Goal: Information Seeking & Learning: Learn about a topic

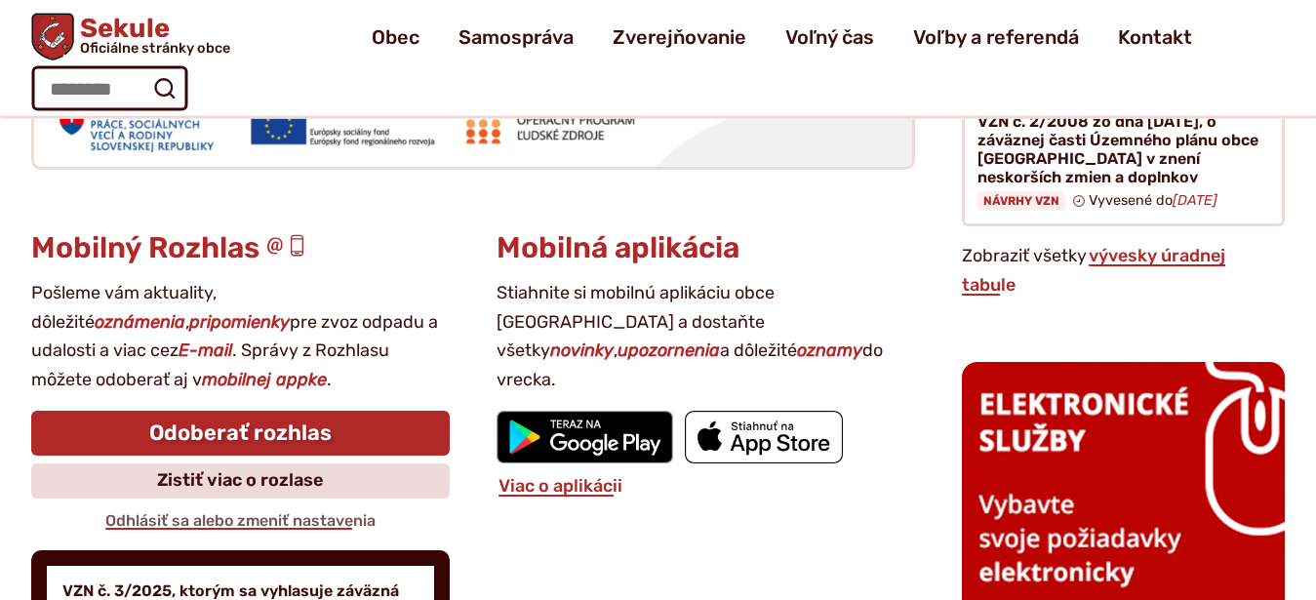
scroll to position [2272, 0]
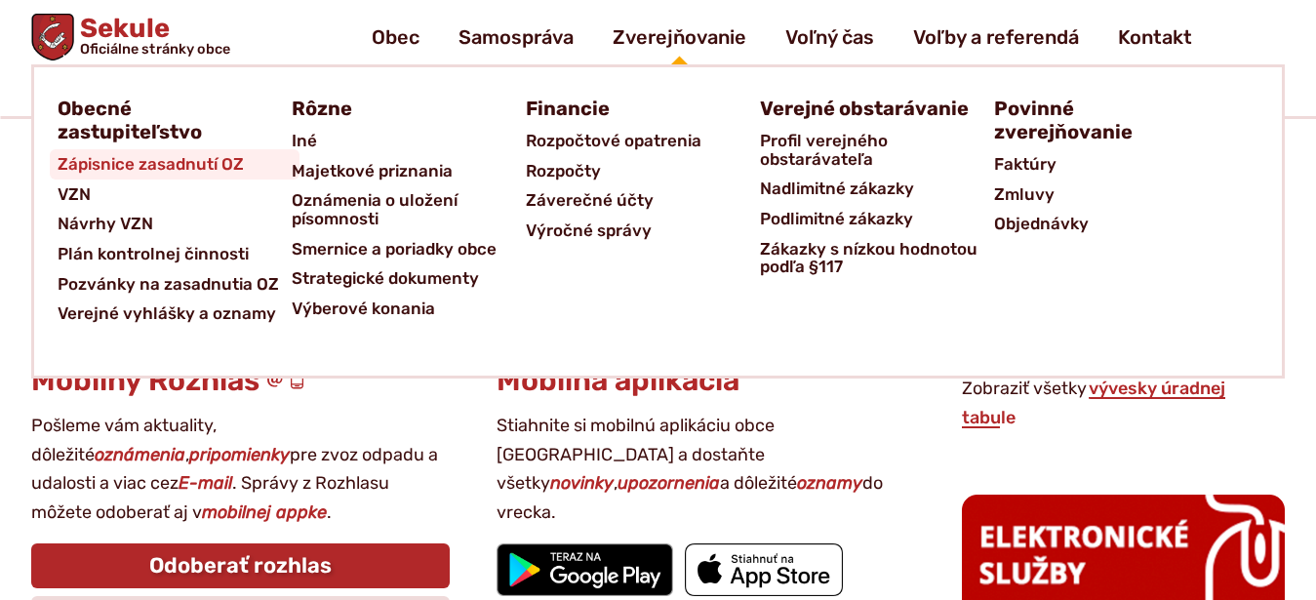
click at [65, 172] on span "Zápisnice zasadnutí OZ" at bounding box center [151, 164] width 186 height 30
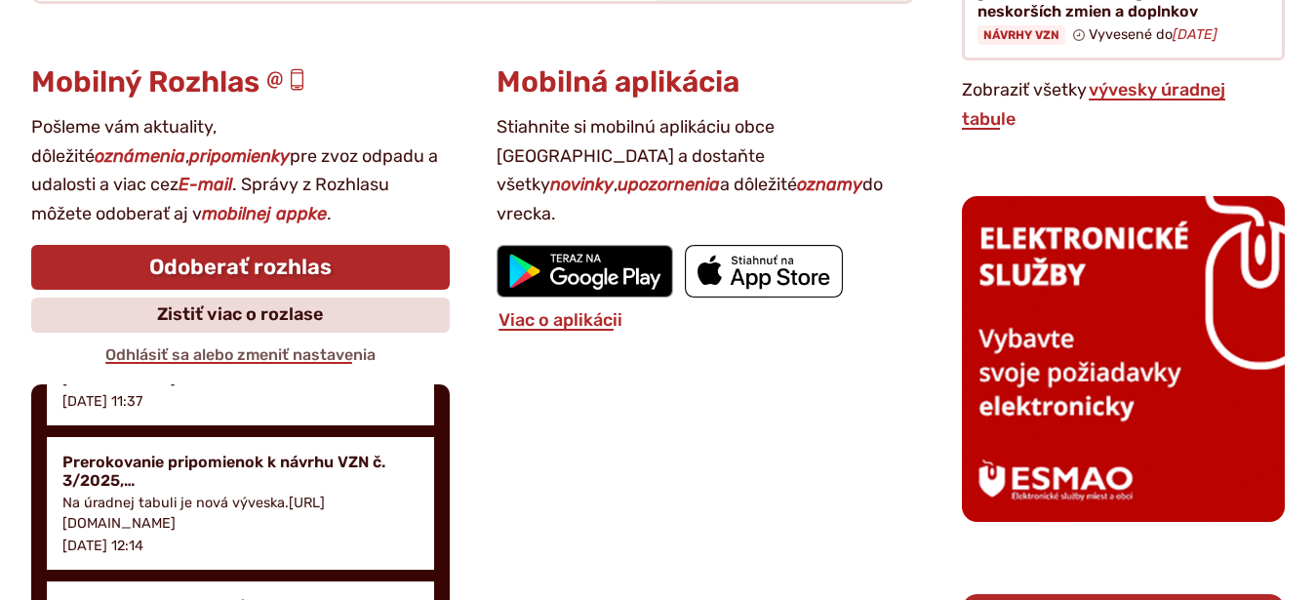
scroll to position [258, 0]
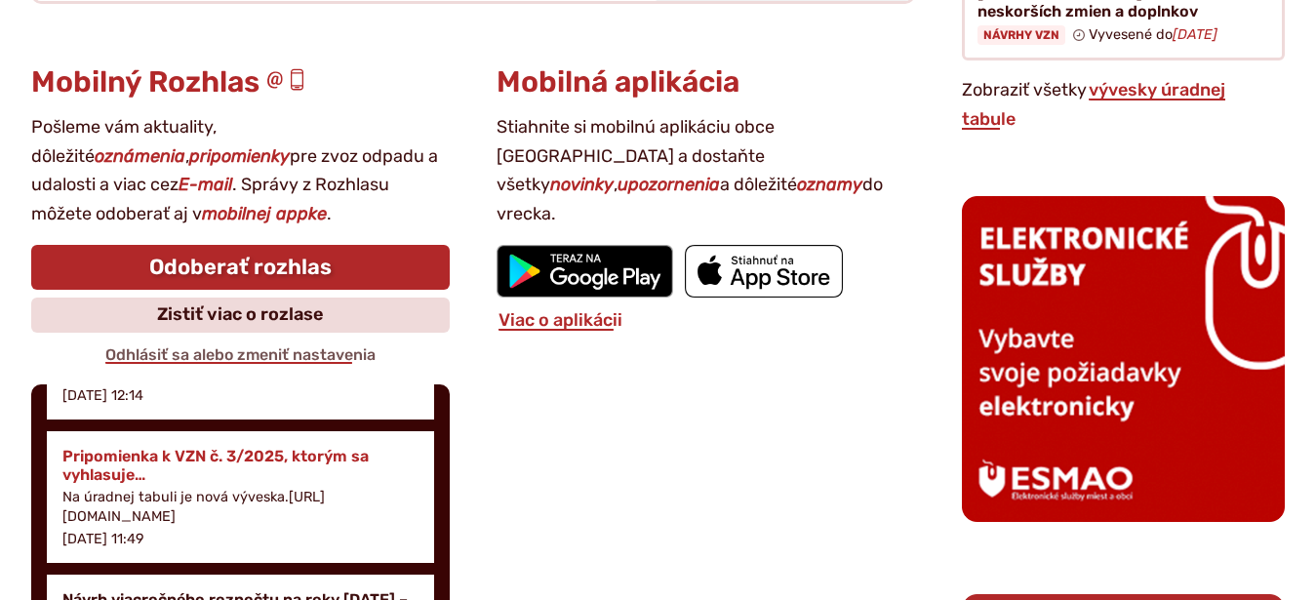
click at [140, 513] on p "Na úradnej tabuli je nová výveska.[URL][DOMAIN_NAME]" at bounding box center [240, 507] width 356 height 39
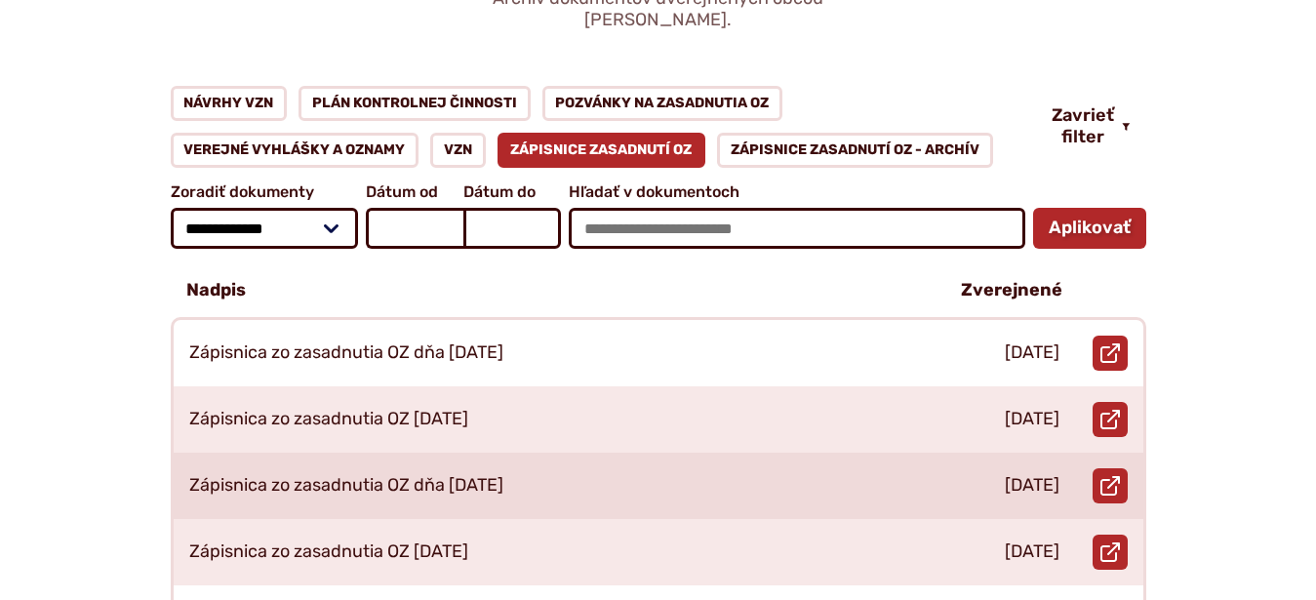
scroll to position [299, 0]
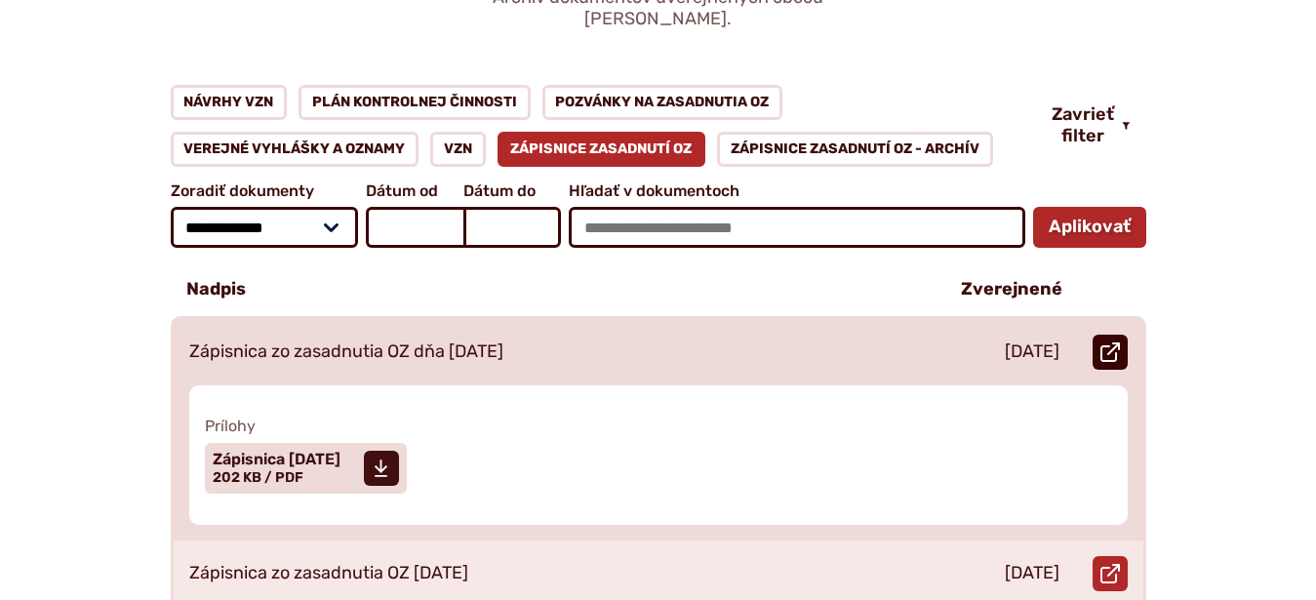
click at [1109, 342] on use at bounding box center [1111, 352] width 20 height 20
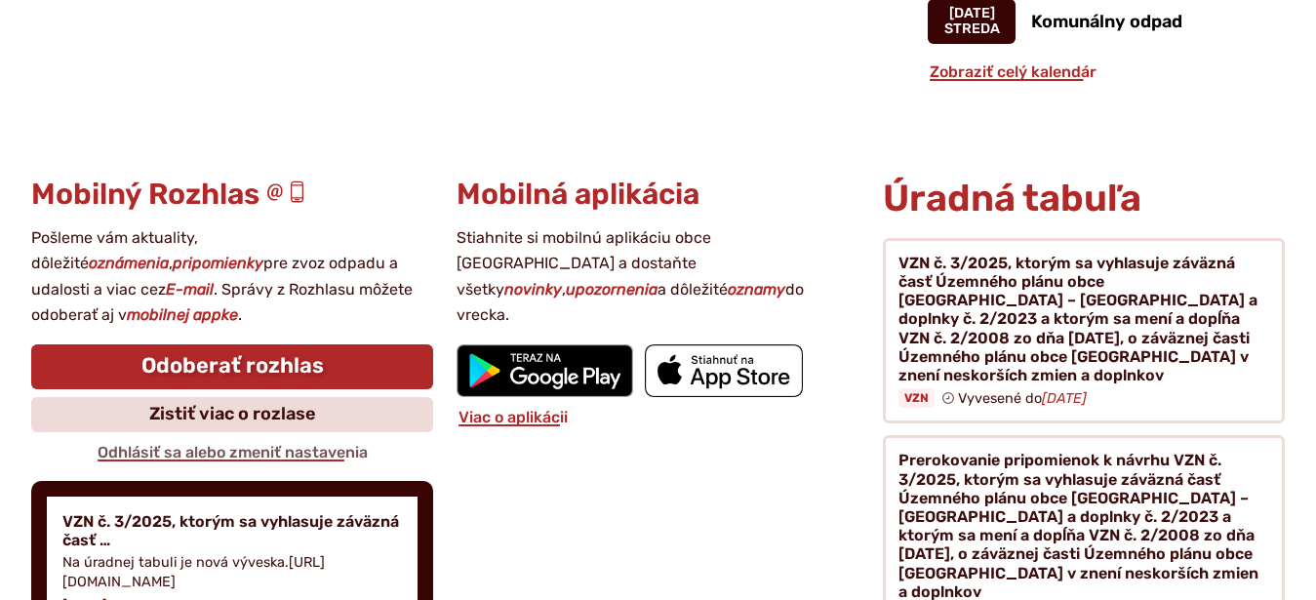
scroll to position [1990, 0]
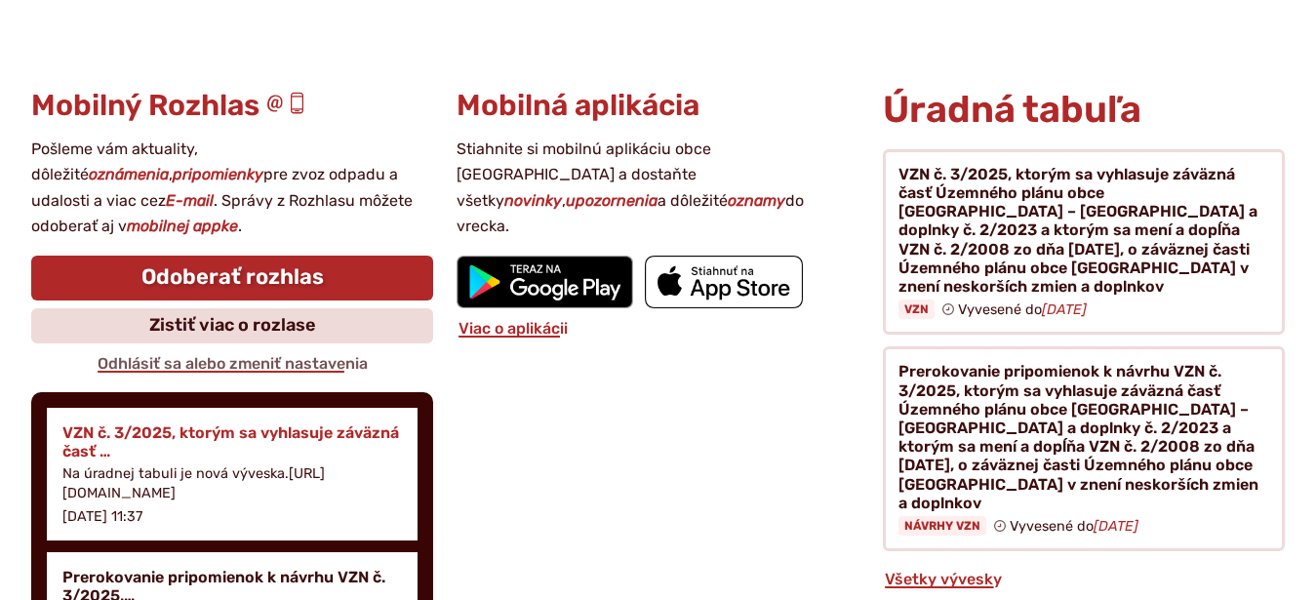
click at [131, 474] on p "Na úradnej tabuli je nová výveska.[URL][DOMAIN_NAME]" at bounding box center [232, 483] width 340 height 39
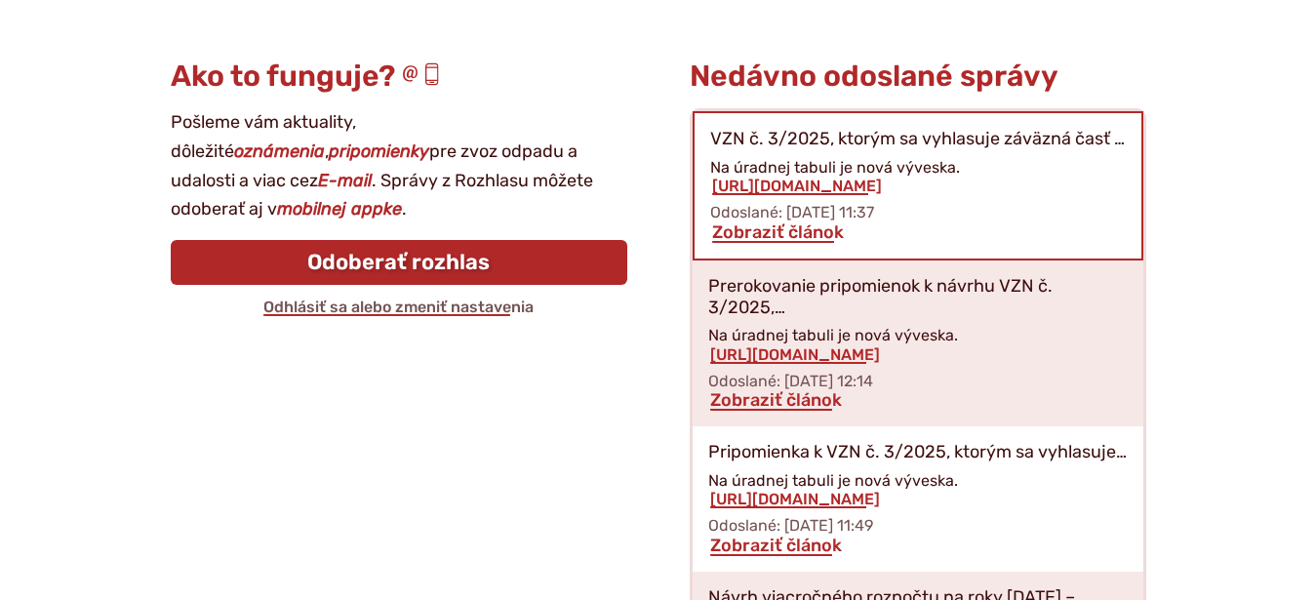
scroll to position [280, 0]
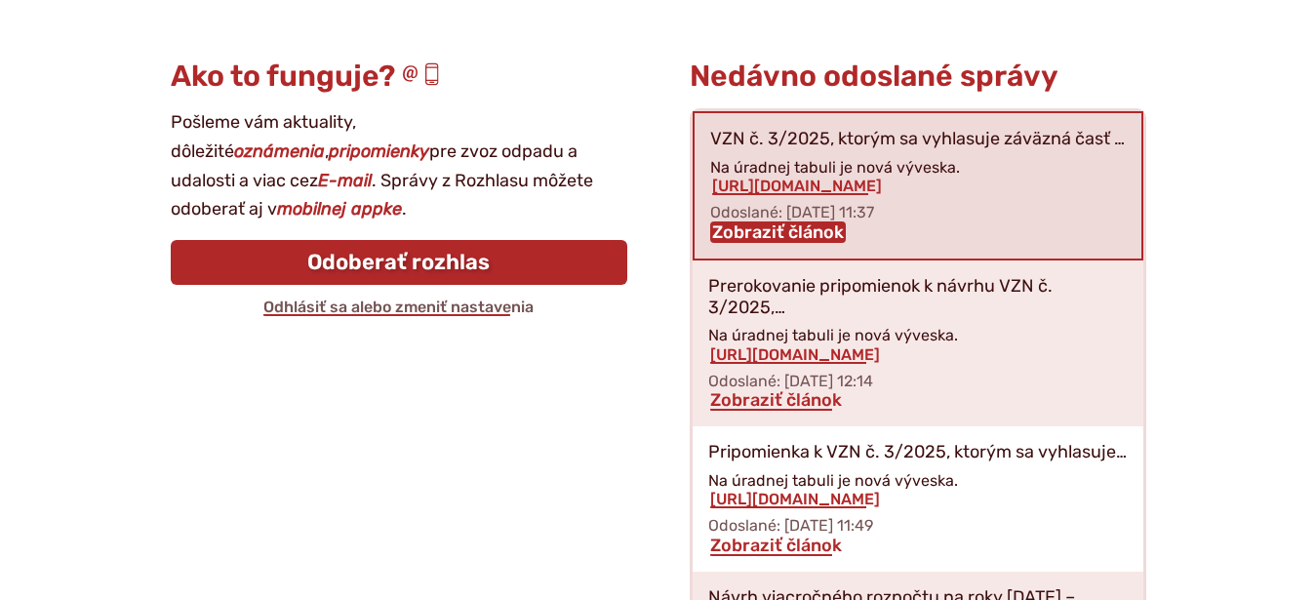
click at [781, 232] on link "Zobraziť článok" at bounding box center [778, 231] width 136 height 21
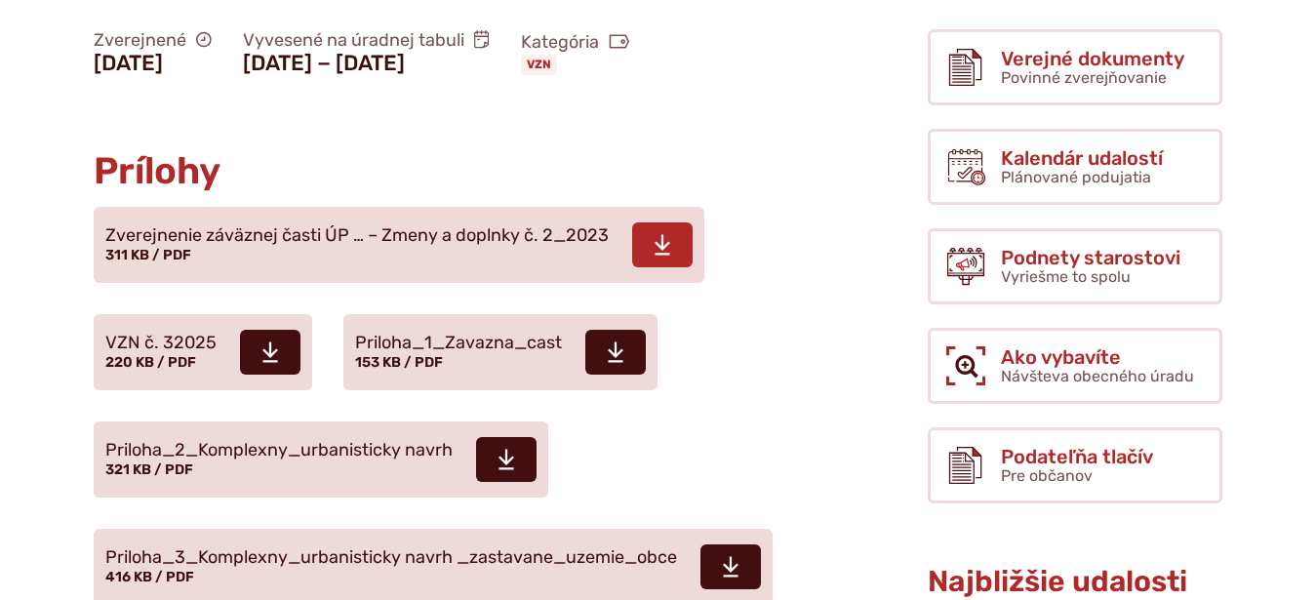
scroll to position [697, 0]
click at [663, 235] on use at bounding box center [663, 245] width 16 height 20
click at [272, 340] on icon at bounding box center [270, 351] width 18 height 23
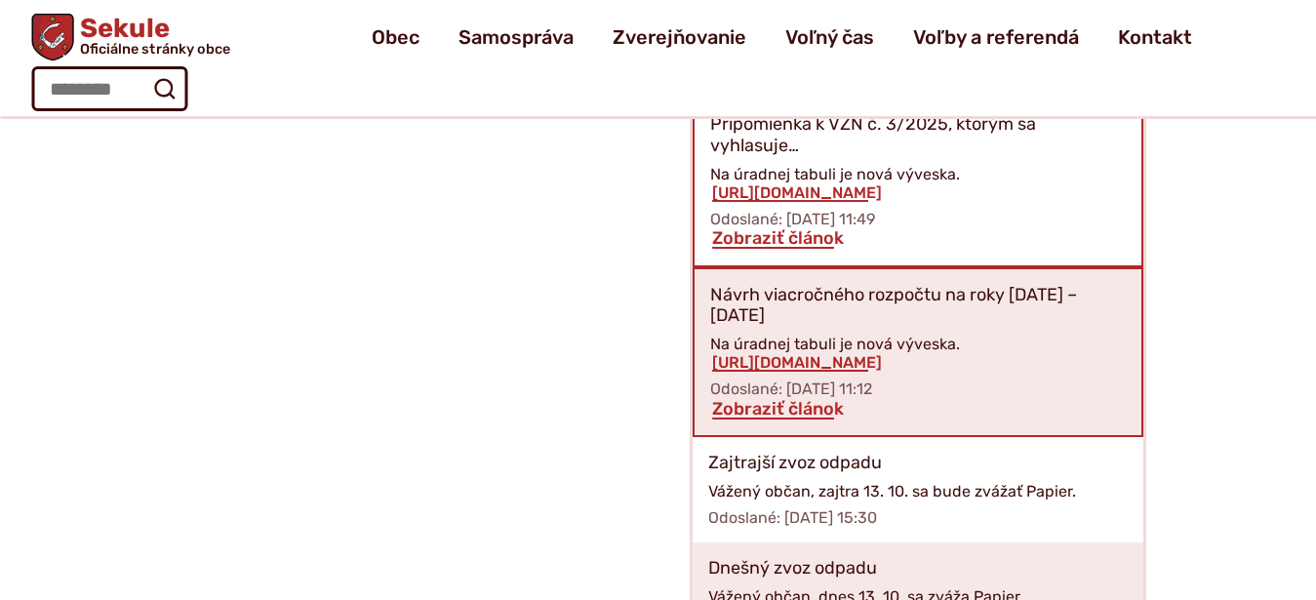
scroll to position [596, 0]
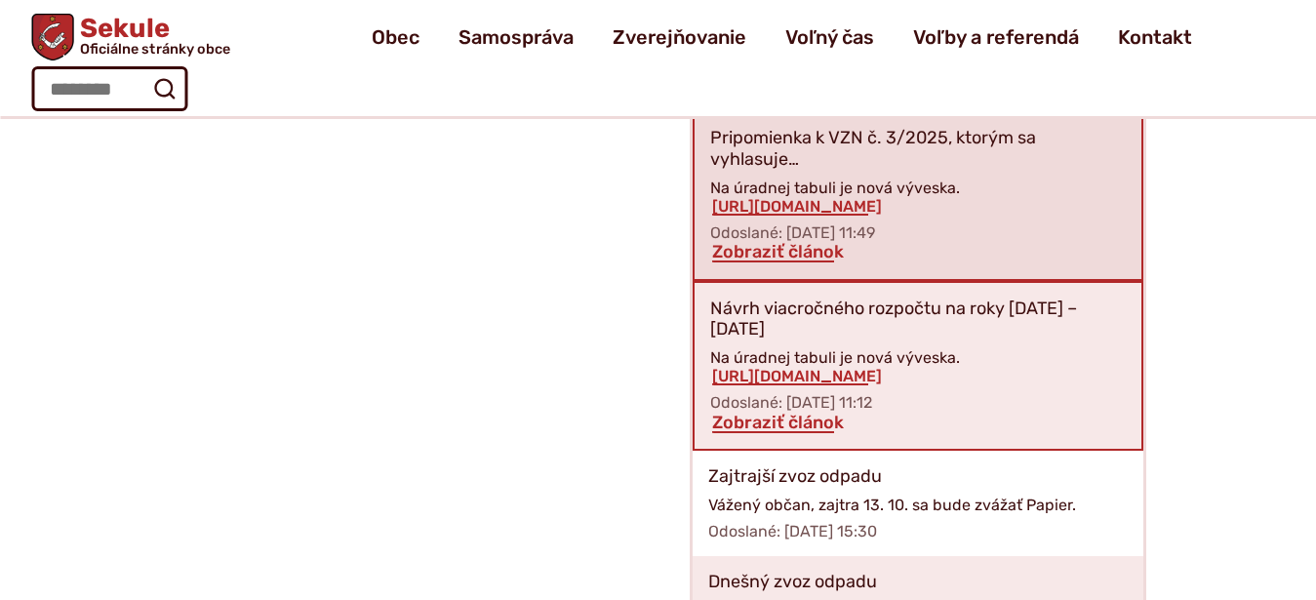
click at [795, 225] on p "Odoslané: [DATE] 11:49" at bounding box center [918, 232] width 416 height 19
click at [827, 260] on link "Zobraziť článok" at bounding box center [778, 251] width 136 height 21
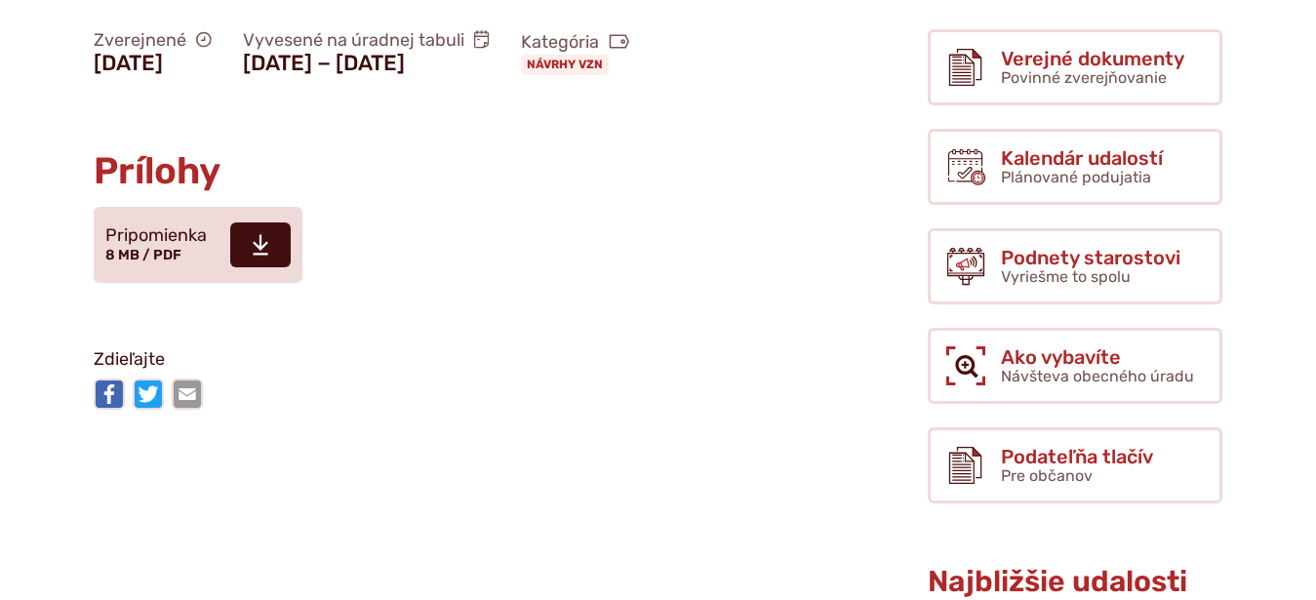
scroll to position [697, 0]
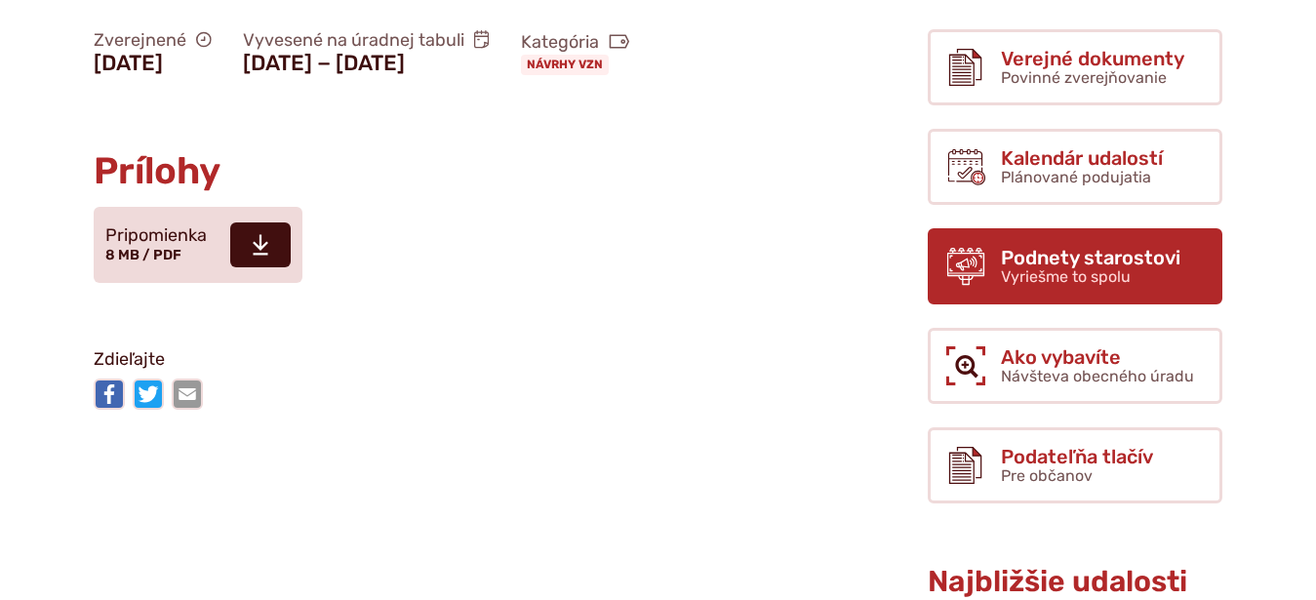
click at [1094, 267] on span "Vyriešme to spolu" at bounding box center [1066, 276] width 130 height 19
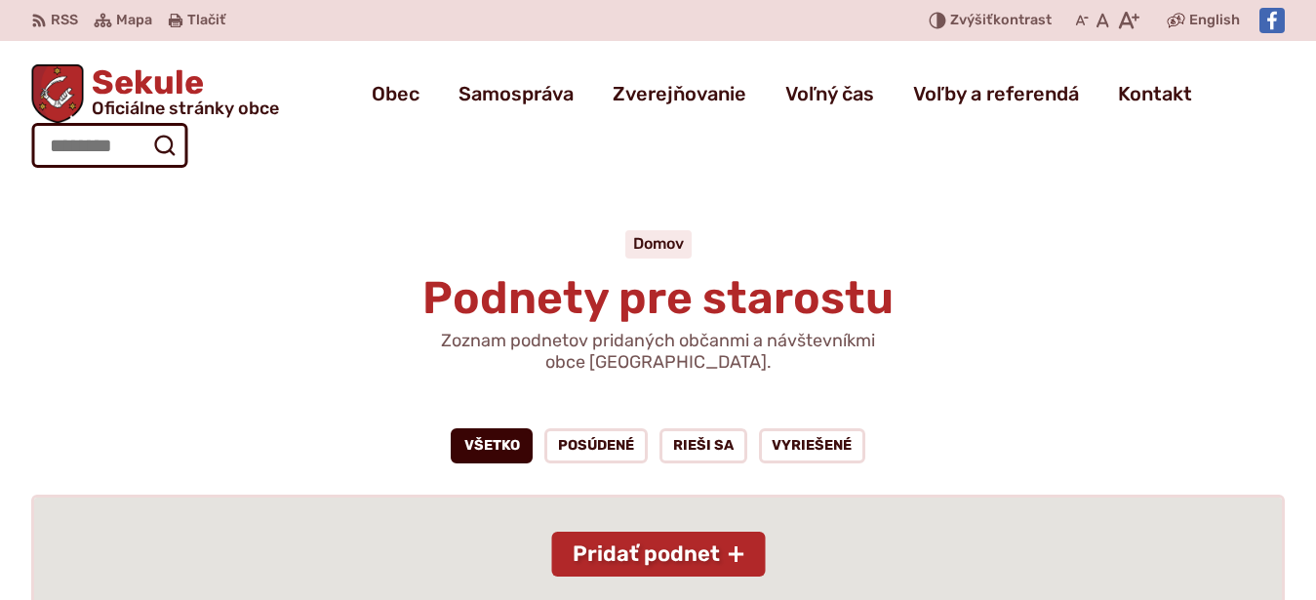
click at [488, 428] on link "Všetko" at bounding box center [492, 445] width 83 height 35
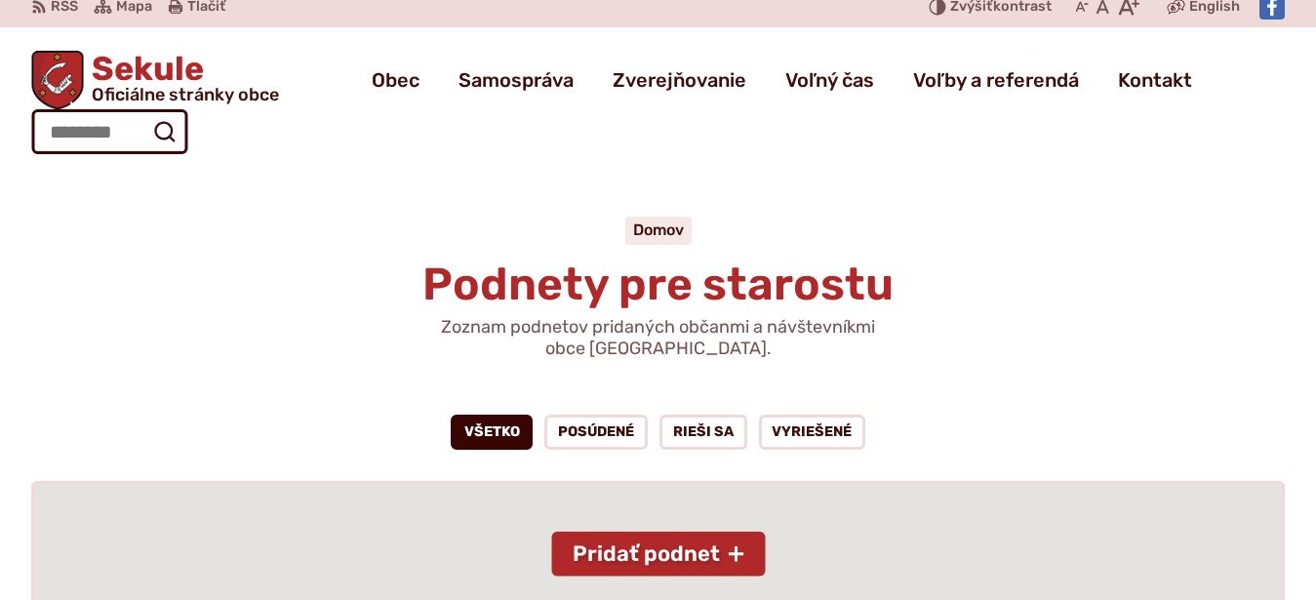
scroll to position [199, 0]
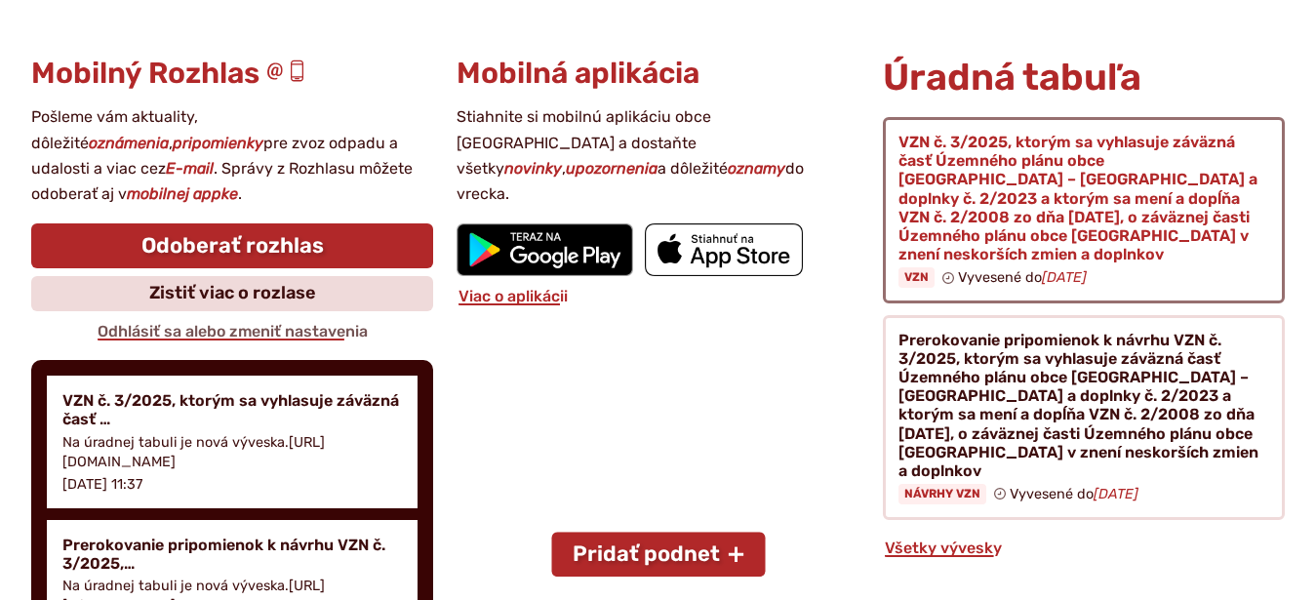
scroll to position [1791, 0]
